Goal: Information Seeking & Learning: Understand process/instructions

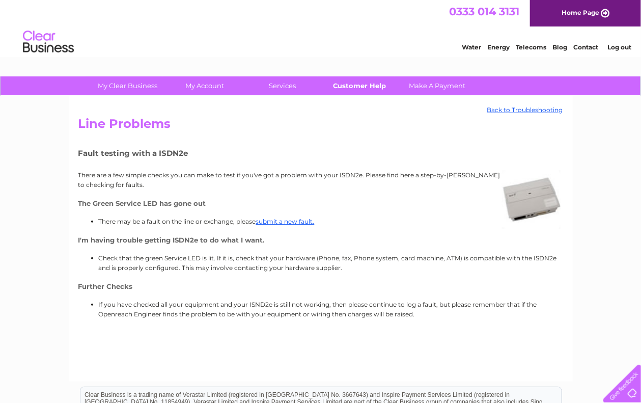
click at [350, 82] on link "Customer Help" at bounding box center [360, 85] width 84 height 19
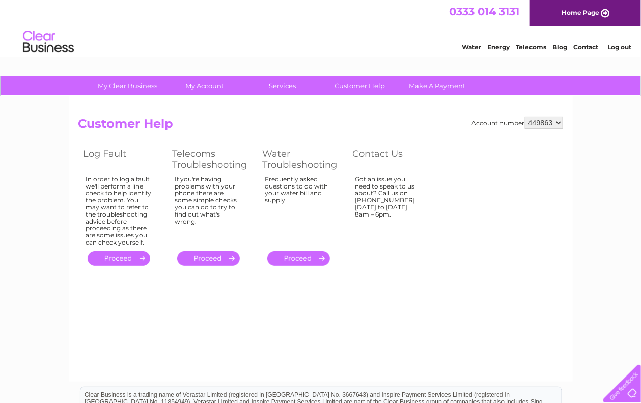
click at [215, 257] on link "." at bounding box center [208, 258] width 63 height 15
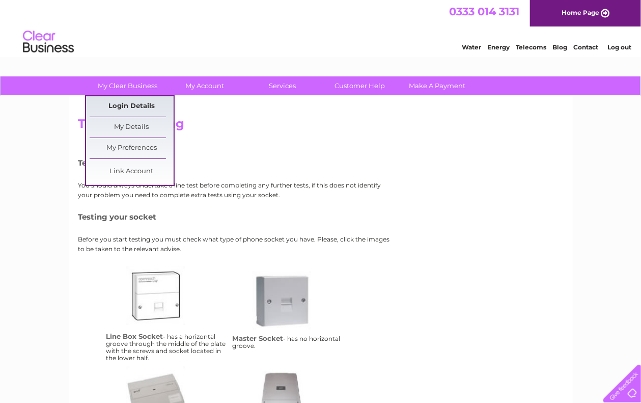
click at [119, 106] on link "Login Details" at bounding box center [132, 106] width 84 height 20
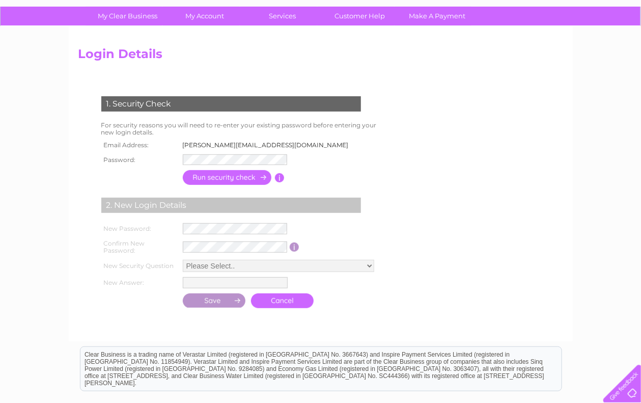
scroll to position [69, 0]
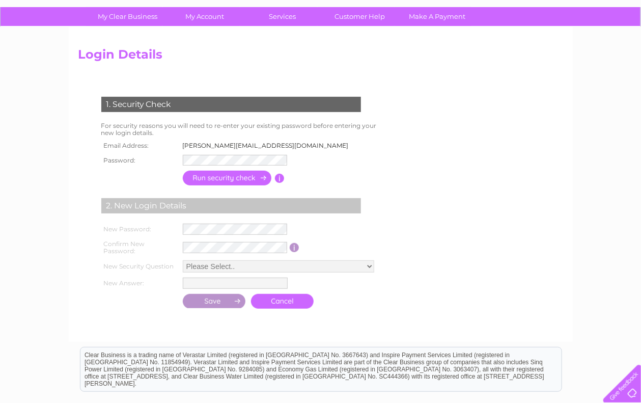
click at [246, 145] on td "l.reid@internationaltowbarsleeds.co.uk" at bounding box center [268, 145] width 177 height 13
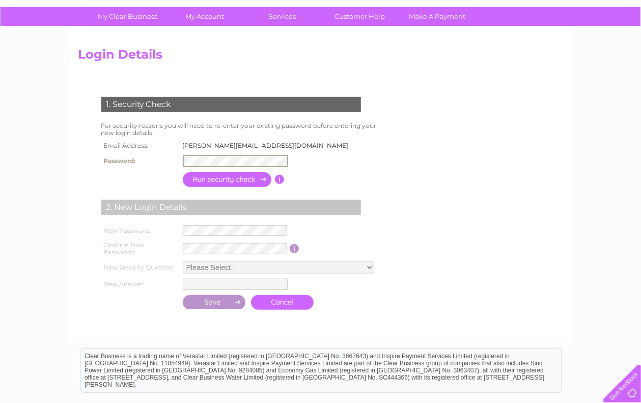
scroll to position [0, 0]
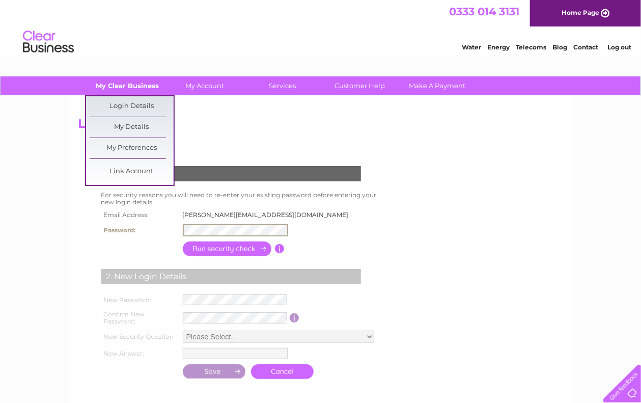
click at [110, 87] on link "My Clear Business" at bounding box center [128, 85] width 84 height 19
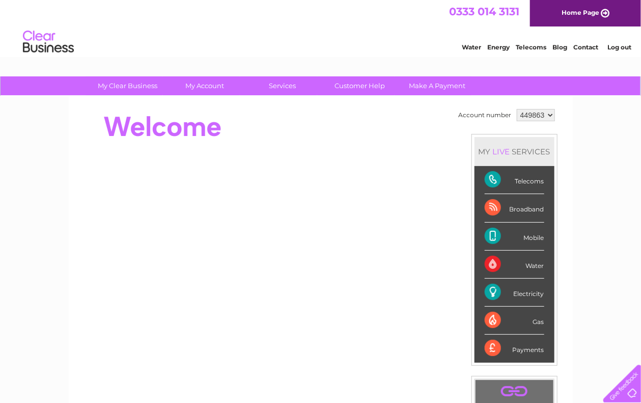
click at [525, 347] on div "Payments" at bounding box center [515, 349] width 60 height 28
click at [493, 347] on div "Payments" at bounding box center [515, 349] width 60 height 28
drag, startPoint x: 493, startPoint y: 347, endPoint x: 515, endPoint y: 353, distance: 23.4
click at [515, 353] on div "Payments" at bounding box center [515, 349] width 60 height 28
click at [538, 345] on div "Payments" at bounding box center [515, 349] width 60 height 28
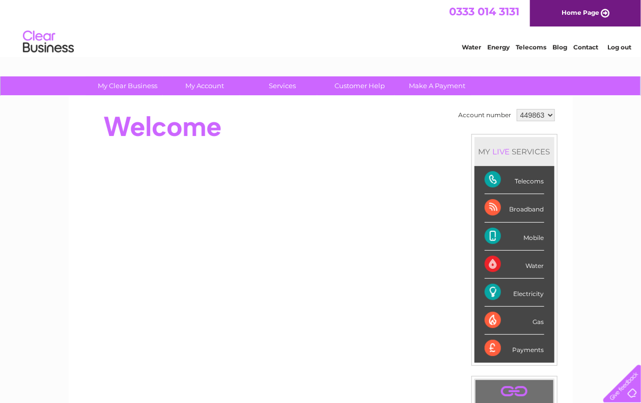
drag, startPoint x: 538, startPoint y: 345, endPoint x: 544, endPoint y: 351, distance: 9.0
click at [544, 351] on li "Payments" at bounding box center [515, 349] width 80 height 28
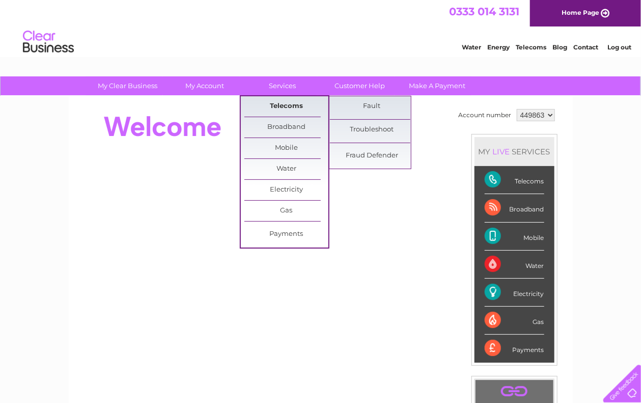
click at [281, 103] on link "Telecoms" at bounding box center [286, 106] width 84 height 20
click at [362, 122] on link "Troubleshoot" at bounding box center [372, 130] width 84 height 20
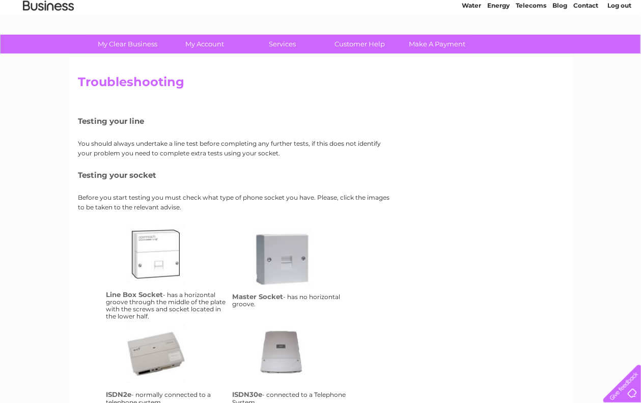
scroll to position [43, 0]
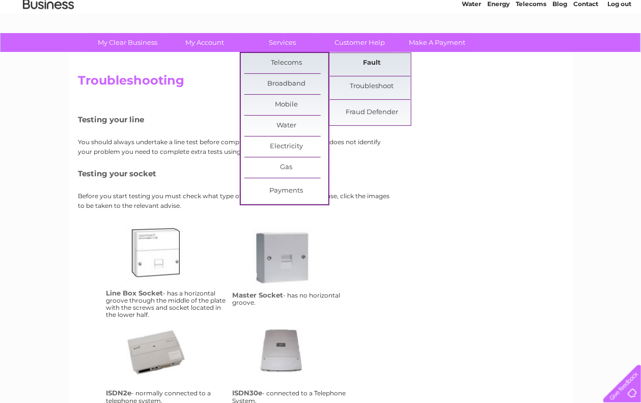
click at [345, 63] on link "Fault" at bounding box center [372, 63] width 84 height 20
